Goal: Information Seeking & Learning: Learn about a topic

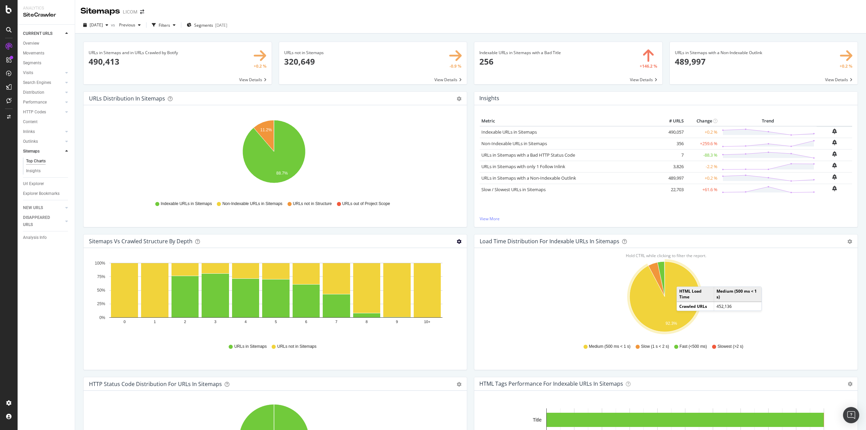
click at [457, 241] on icon "gear" at bounding box center [458, 241] width 5 height 5
click at [443, 254] on span "Bar (by Value)" at bounding box center [436, 254] width 62 height 9
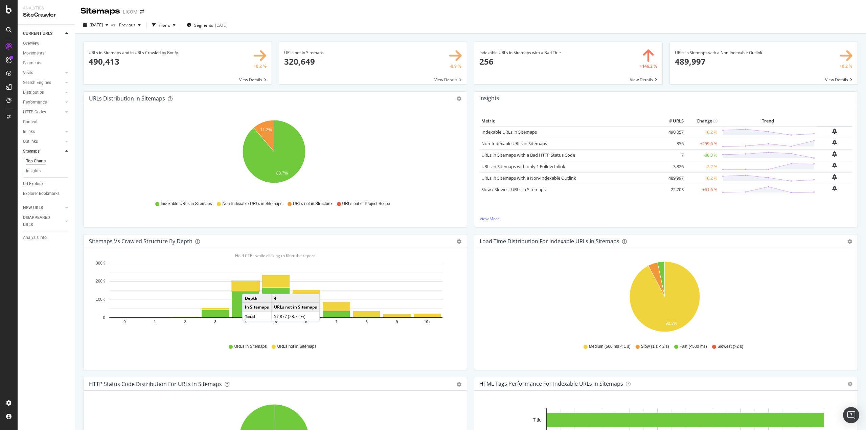
drag, startPoint x: 259, startPoint y: 286, endPoint x: 575, endPoint y: 241, distance: 319.3
click at [249, 287] on rect "A chart." at bounding box center [245, 286] width 27 height 10
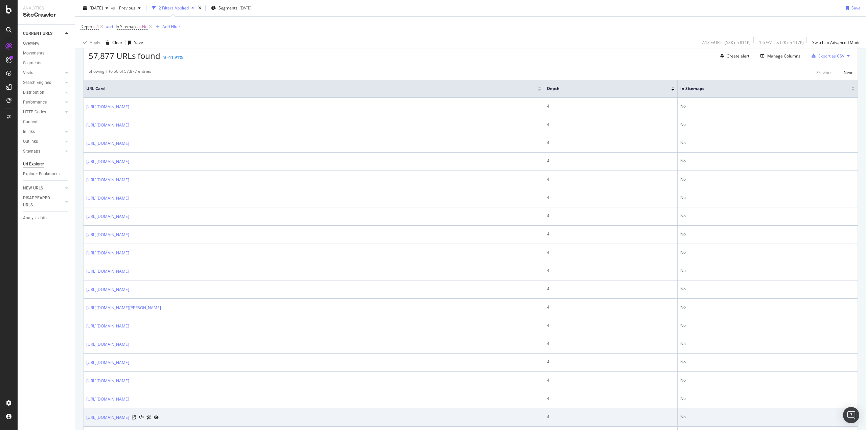
scroll to position [271, 0]
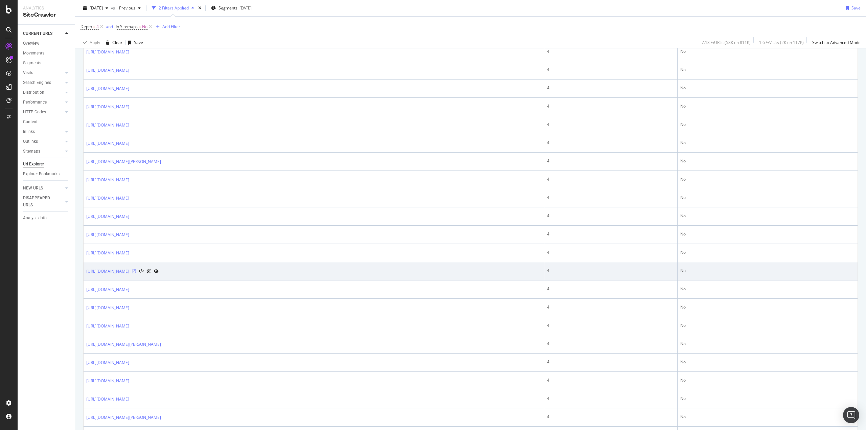
click at [136, 270] on icon at bounding box center [134, 271] width 4 height 4
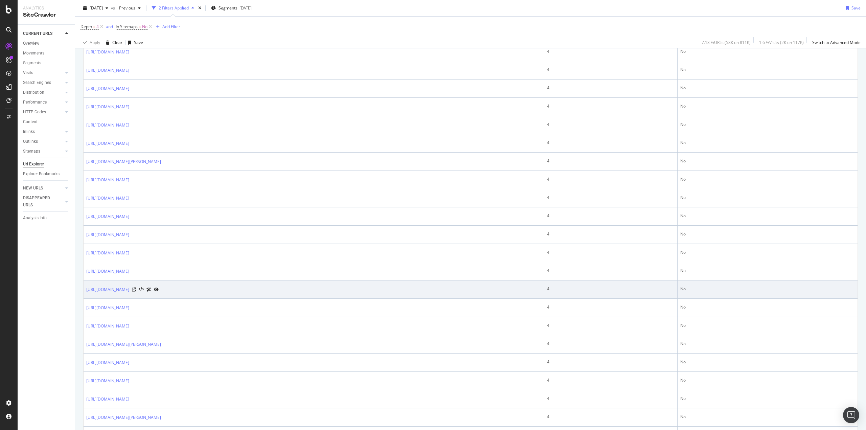
scroll to position [0, 0]
